Goal: Use online tool/utility: Utilize a website feature to perform a specific function

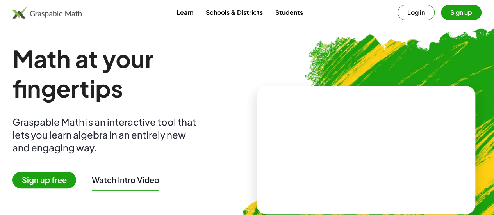
click at [242, 136] on img at bounding box center [407, 147] width 361 height 304
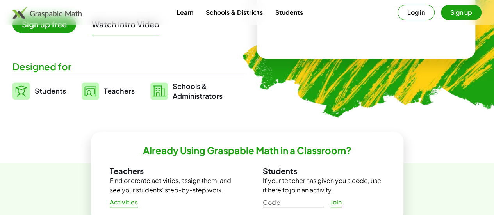
scroll to position [156, 0]
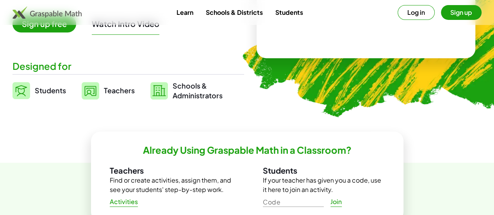
click at [2, 180] on div "Already Using Graspable Math in a Classroom? Teachers Find or create activities…" at bounding box center [247, 208] width 494 height 90
click at [55, 91] on span "Students" at bounding box center [50, 90] width 31 height 9
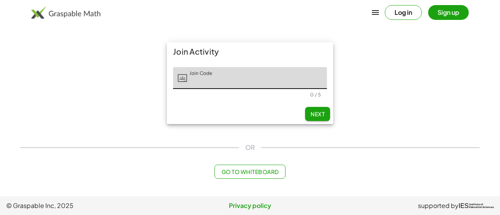
click at [231, 177] on button "Go to Whiteboard" at bounding box center [249, 172] width 71 height 14
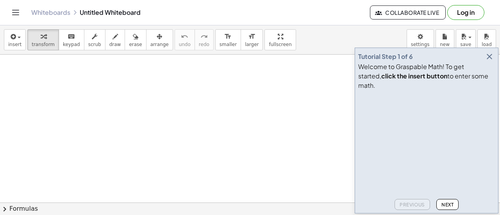
click at [489, 61] on icon "button" at bounding box center [489, 56] width 9 height 9
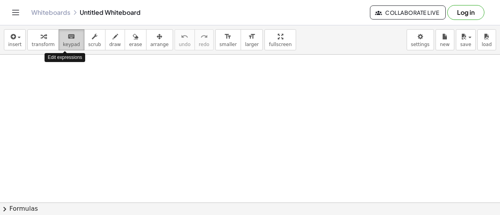
click at [75, 42] on button "keyboard keypad" at bounding box center [72, 39] width 26 height 21
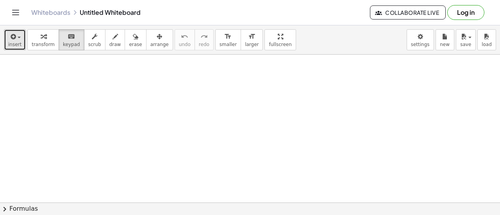
click at [5, 41] on button "insert" at bounding box center [15, 39] width 22 height 21
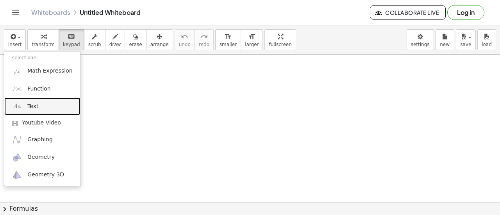
click at [53, 110] on link "Text" at bounding box center [42, 107] width 76 height 18
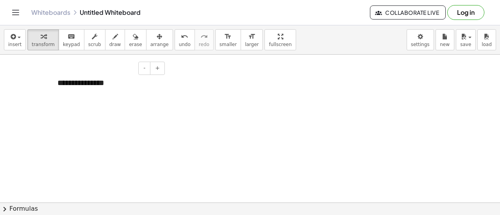
click at [98, 81] on div "**********" at bounding box center [108, 83] width 117 height 27
click at [116, 85] on div "**********" at bounding box center [108, 83] width 117 height 27
click at [145, 71] on span "-" at bounding box center [144, 68] width 2 height 6
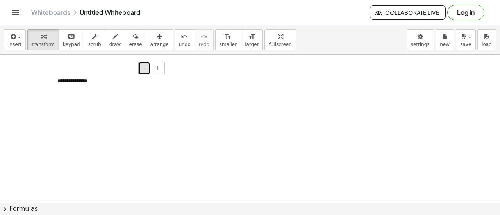
click at [145, 71] on span "-" at bounding box center [144, 68] width 2 height 6
click at [17, 39] on div "button" at bounding box center [14, 36] width 13 height 9
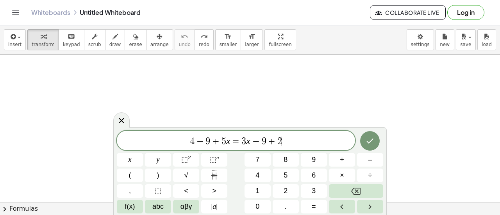
click at [363, 140] on button "Done" at bounding box center [370, 141] width 20 height 20
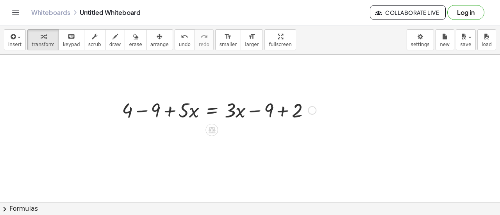
click at [248, 123] on div "+ 4 − 9 + · 5 · x = + · 3 · x − 9 + 2" at bounding box center [216, 110] width 212 height 30
click at [209, 130] on icon at bounding box center [211, 130] width 7 height 7
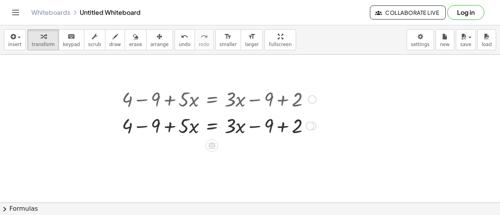
scroll to position [20, 0]
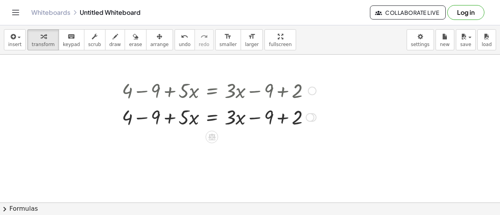
click at [250, 120] on div at bounding box center [219, 117] width 202 height 27
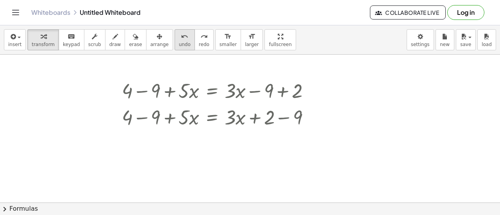
click at [175, 47] on button "undo undo" at bounding box center [185, 39] width 20 height 21
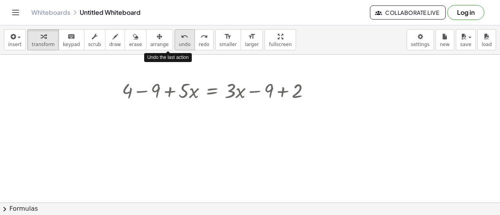
click at [175, 48] on button "undo undo" at bounding box center [185, 39] width 20 height 21
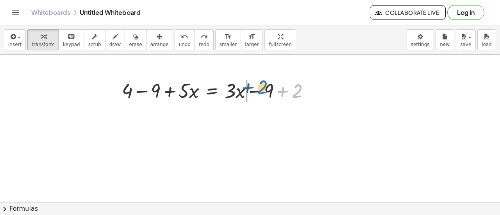
drag, startPoint x: 298, startPoint y: 95, endPoint x: 268, endPoint y: 92, distance: 30.6
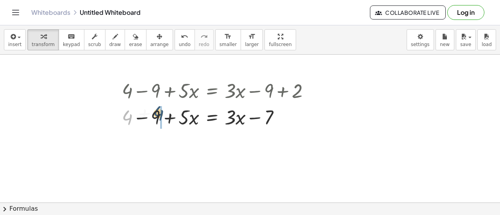
drag, startPoint x: 127, startPoint y: 120, endPoint x: 162, endPoint y: 114, distance: 35.6
click at [162, 114] on div at bounding box center [219, 117] width 202 height 27
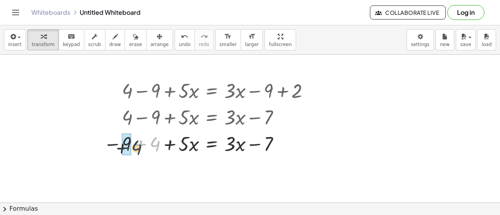
drag, startPoint x: 157, startPoint y: 140, endPoint x: 126, endPoint y: 139, distance: 30.5
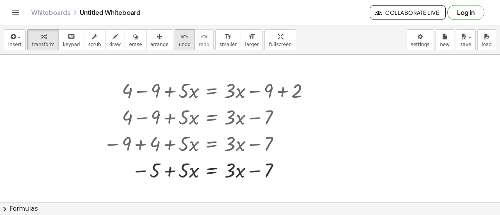
click at [181, 36] on icon "undo" at bounding box center [184, 36] width 7 height 9
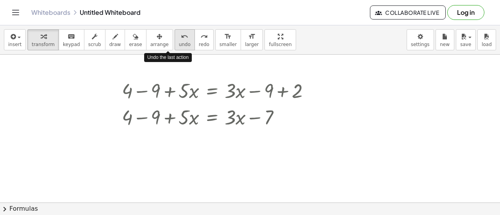
click at [181, 36] on icon "undo" at bounding box center [184, 36] width 7 height 9
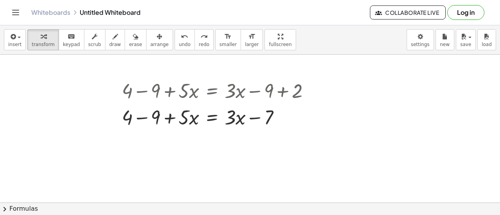
click at [336, 112] on div at bounding box center [250, 209] width 500 height 348
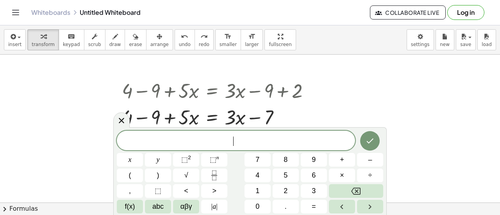
click at [370, 114] on div at bounding box center [250, 209] width 500 height 348
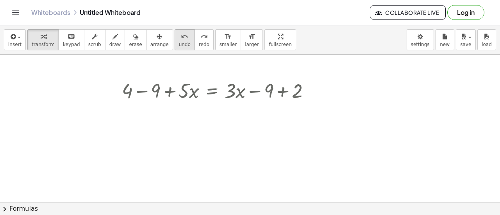
click at [179, 42] on span "undo" at bounding box center [185, 44] width 12 height 5
